Goal: Task Accomplishment & Management: Complete application form

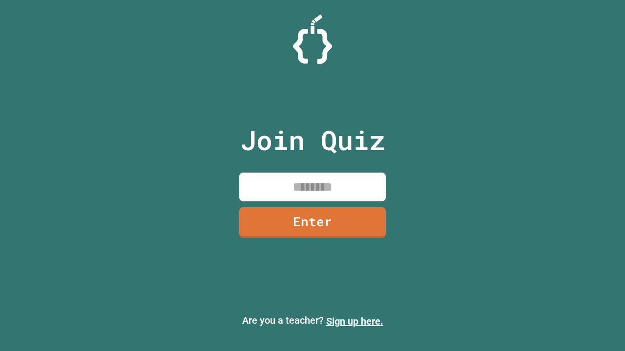
click at [354, 322] on link "Sign up here." at bounding box center [354, 322] width 57 height 12
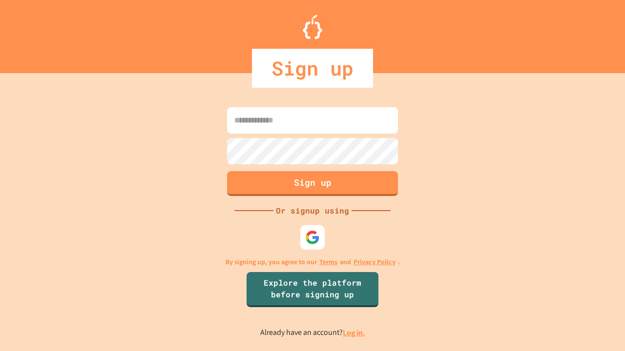
click at [354, 333] on link "Log in." at bounding box center [354, 333] width 22 height 10
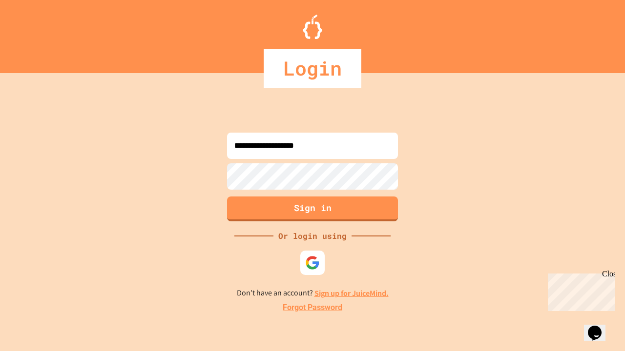
type input "**********"
